Goal: Find specific page/section: Locate a particular part of the current website

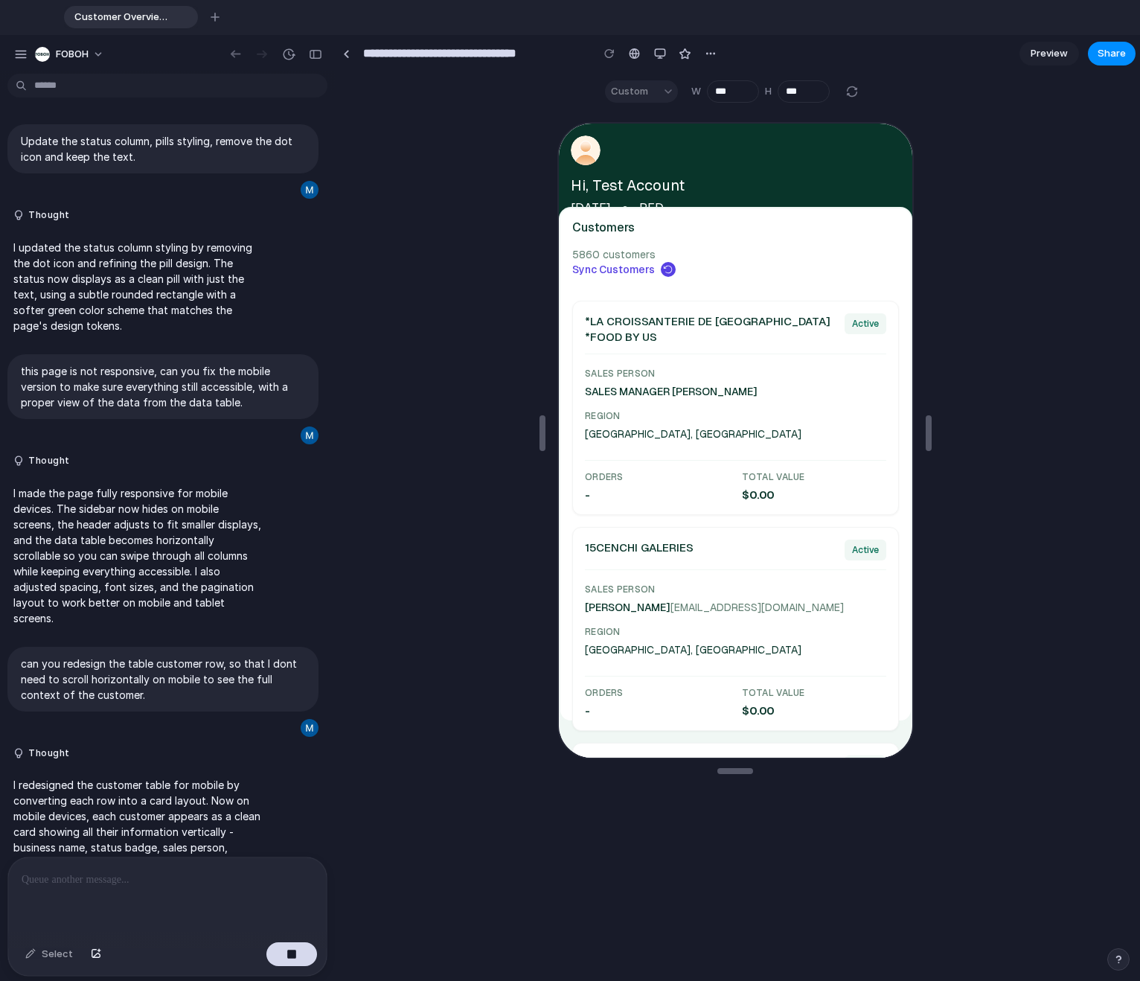
scroll to position [523, 0]
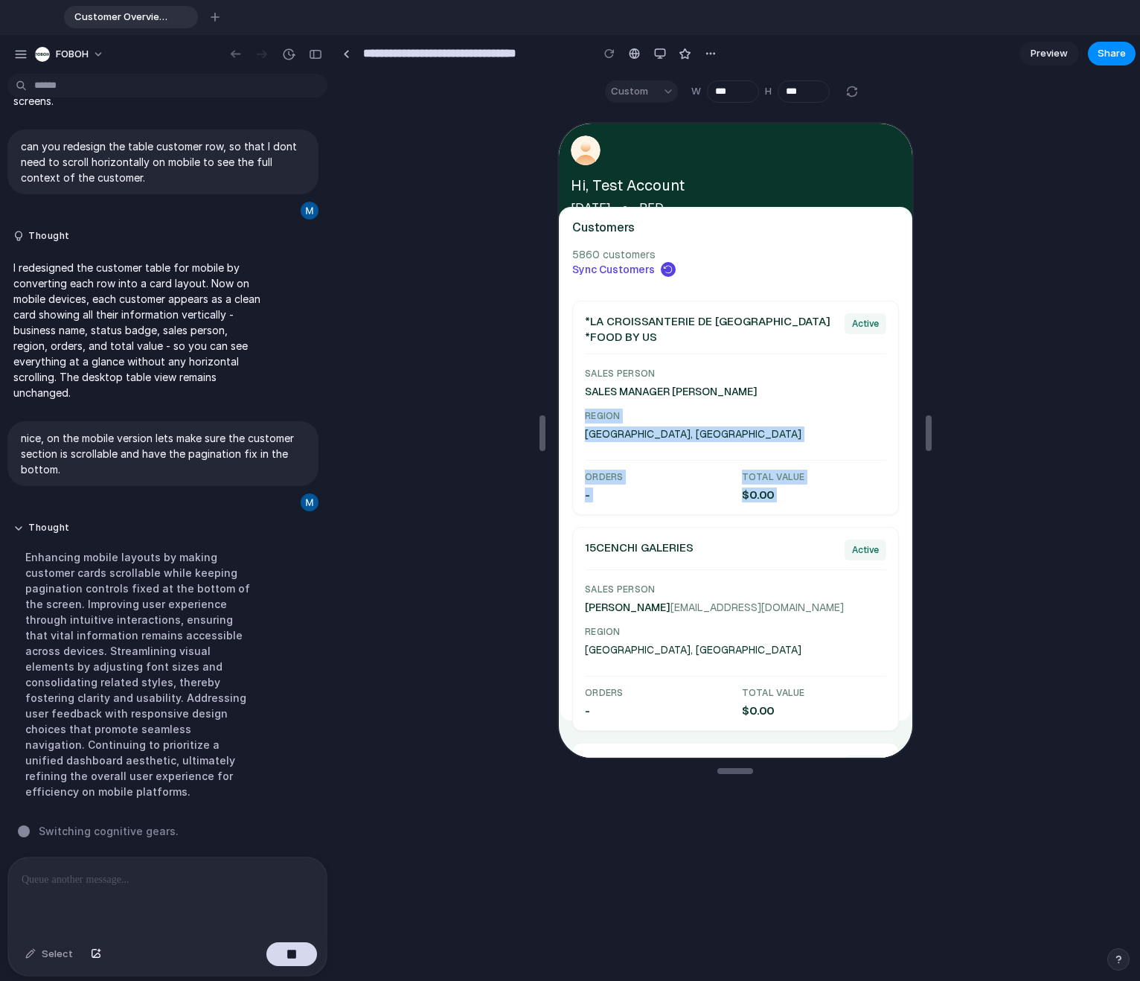
drag, startPoint x: 796, startPoint y: 510, endPoint x: 784, endPoint y: 385, distance: 125.6
drag, startPoint x: 785, startPoint y: 424, endPoint x: 783, endPoint y: 476, distance: 51.4
click at [784, 473] on div "Sales Person SALES MANAGER CHULLORA Region [GEOGRAPHIC_DATA], [GEOGRAPHIC_DATA]…" at bounding box center [733, 433] width 301 height 136
drag, startPoint x: 783, startPoint y: 476, endPoint x: 784, endPoint y: 391, distance: 84.9
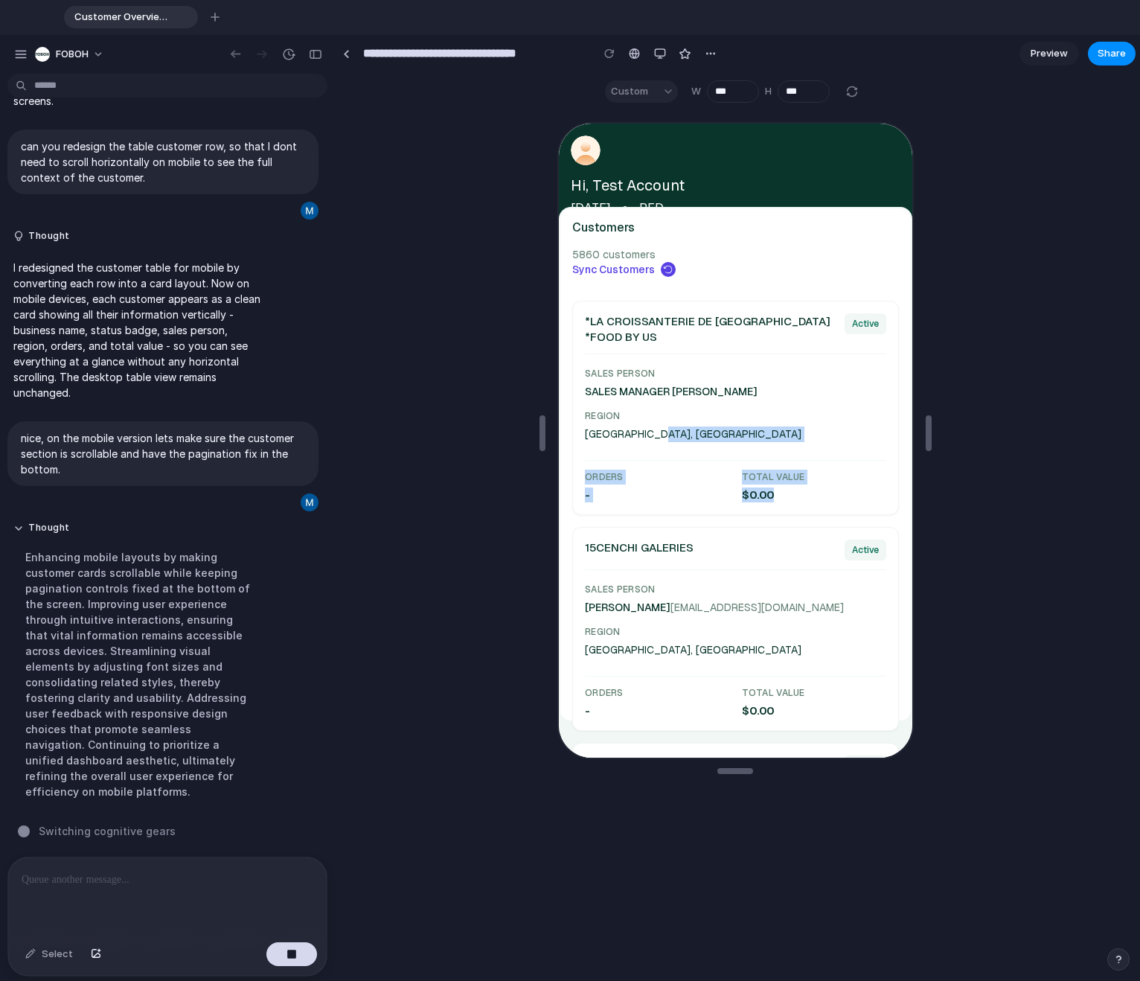
click at [780, 406] on div "Sales Person SALES MANAGER CHULLORA Region [GEOGRAPHIC_DATA], [GEOGRAPHIC_DATA]…" at bounding box center [733, 433] width 301 height 136
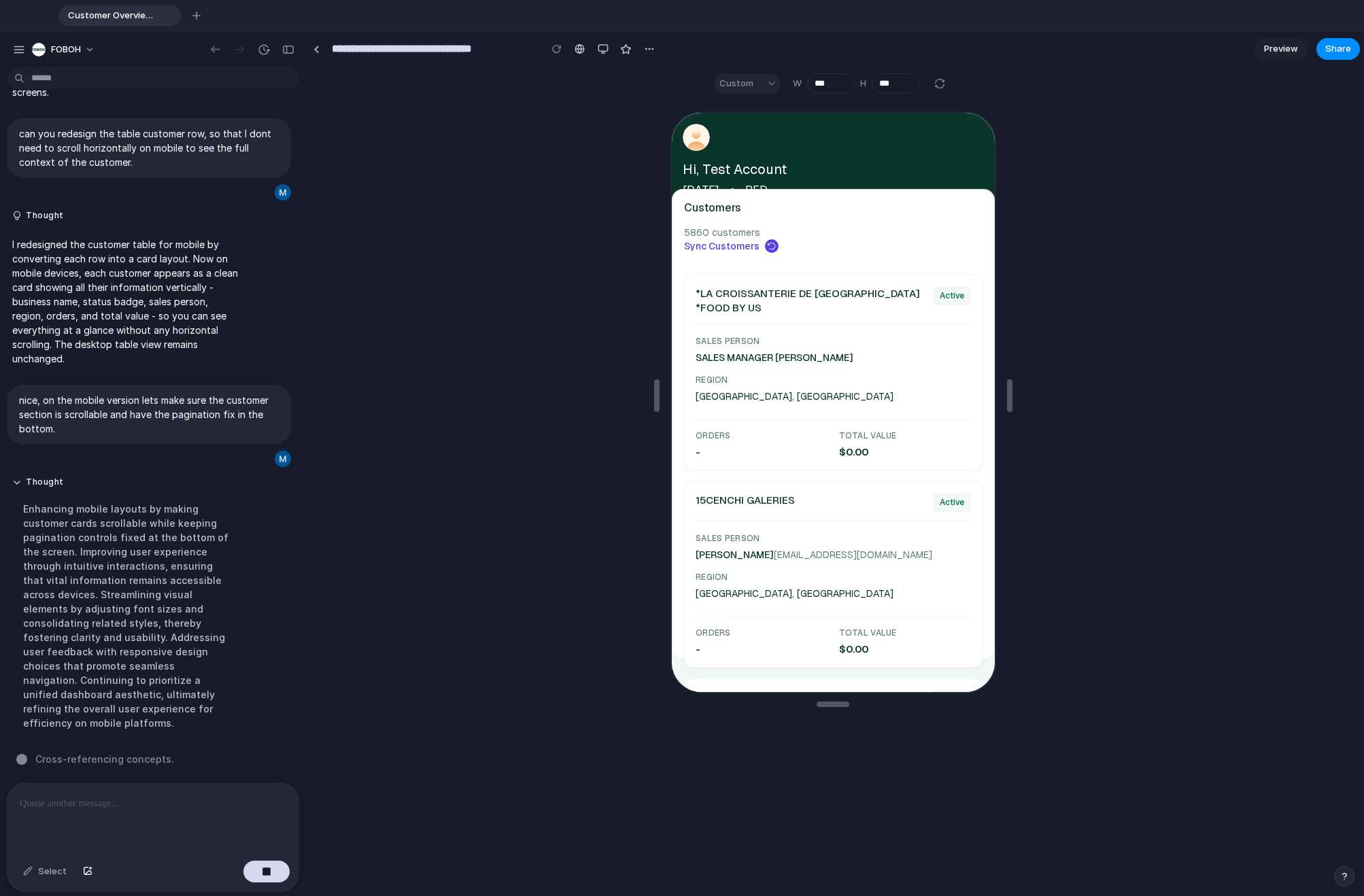
drag, startPoint x: 850, startPoint y: 480, endPoint x: 851, endPoint y: 452, distance: 28.0
click at [16, 477] on button "Thought" at bounding box center [125, 482] width 227 height 12
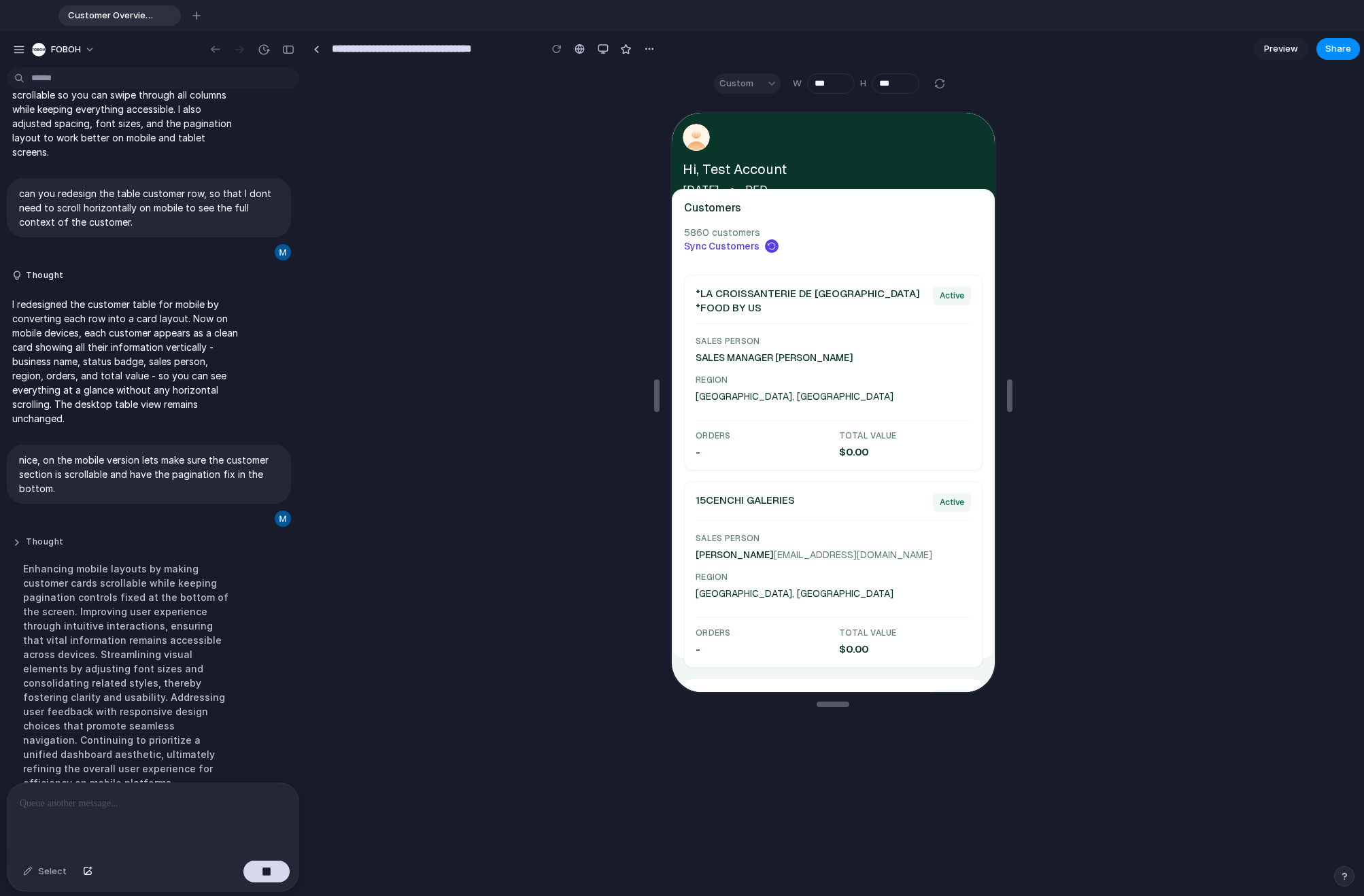
scroll to position [227, 0]
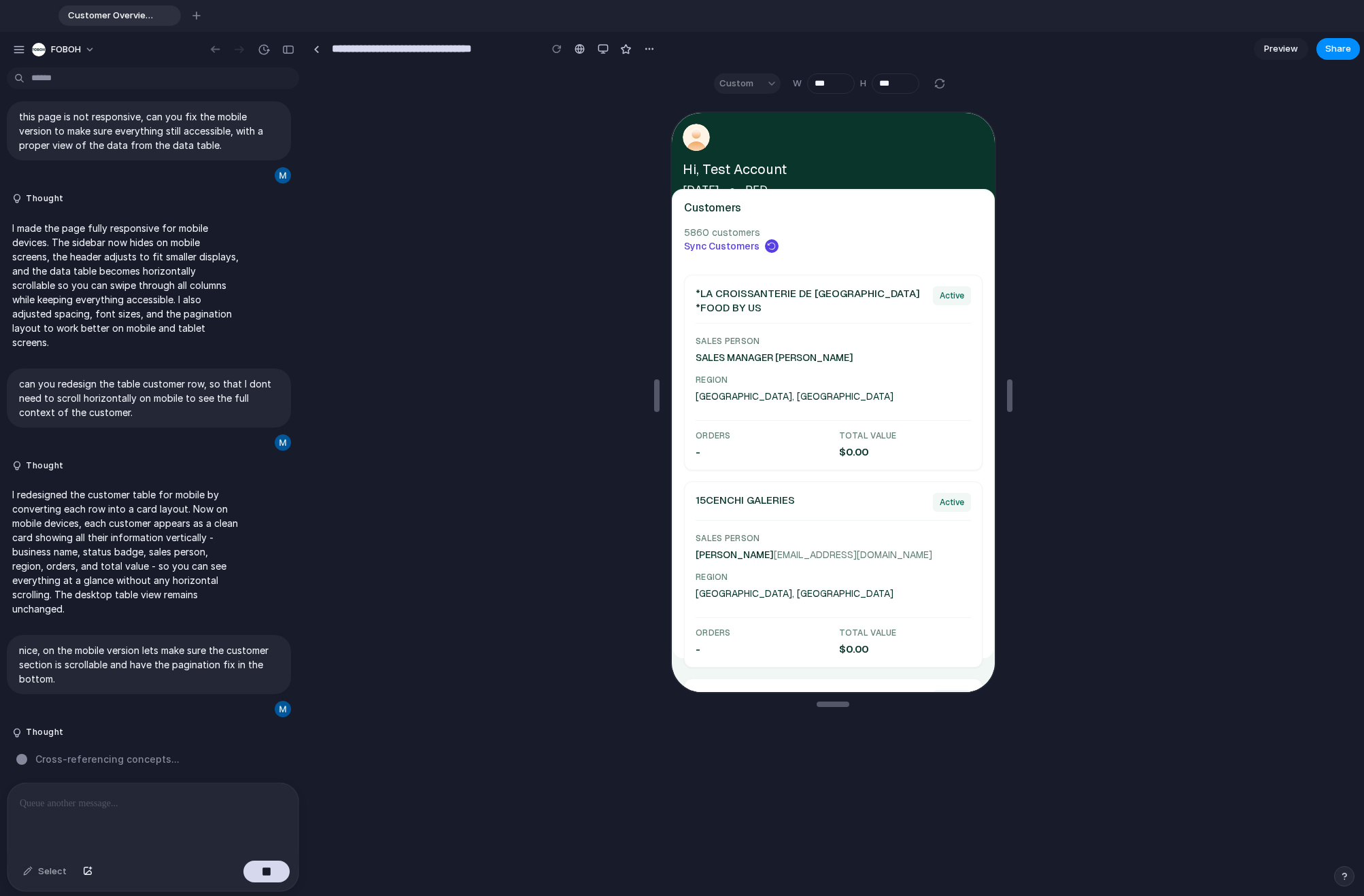
drag, startPoint x: 879, startPoint y: 451, endPoint x: 842, endPoint y: 408, distance: 56.7
click at [861, 420] on div "*LA CROISSANTERIE DE [GEOGRAPHIC_DATA] *FOOD BY US Active Sales Person SALES MA…" at bounding box center [831, 371] width 299 height 195
